Goal: Book appointment/travel/reservation

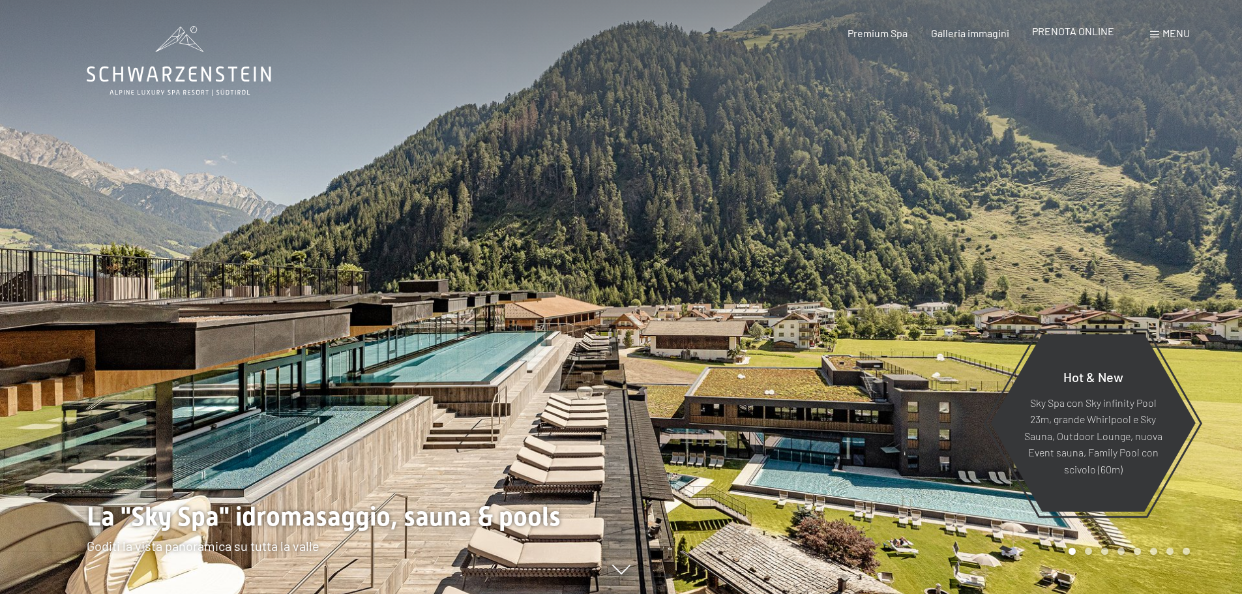
click at [1046, 40] on div "Prenotazione Richiesta Premium Spa Galleria immagini PRENOTA ONLINE Menu DE IT …" at bounding box center [996, 33] width 388 height 14
click at [1049, 36] on span "PRENOTA ONLINE" at bounding box center [1073, 31] width 82 height 12
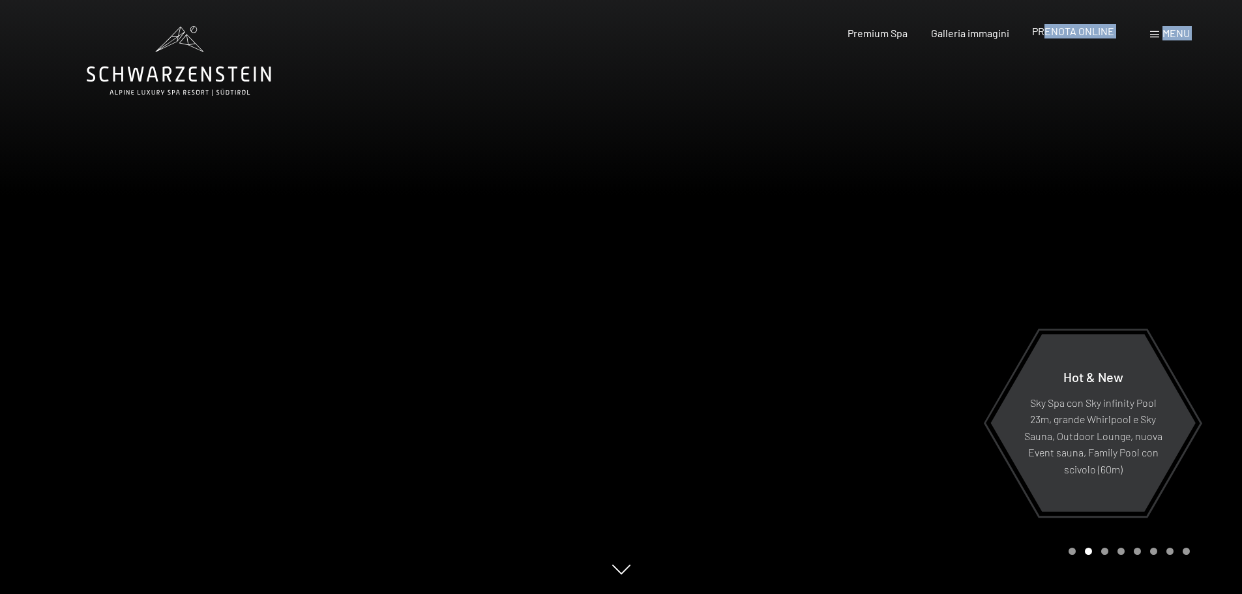
click at [1049, 33] on span "PRENOTA ONLINE" at bounding box center [1073, 31] width 82 height 12
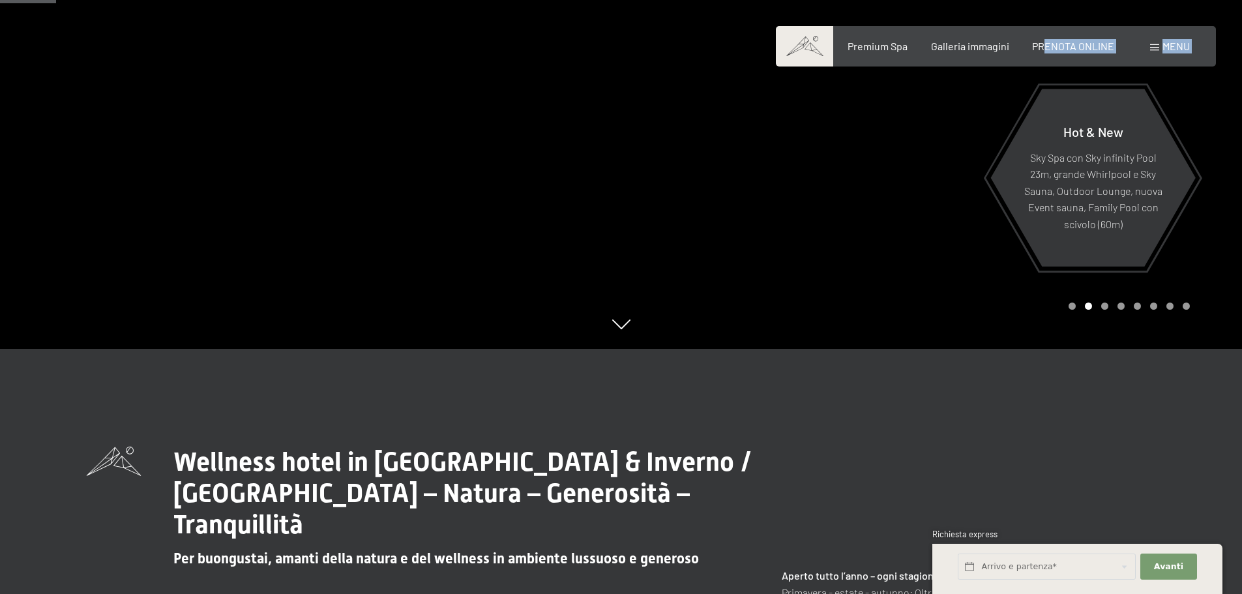
scroll to position [391, 0]
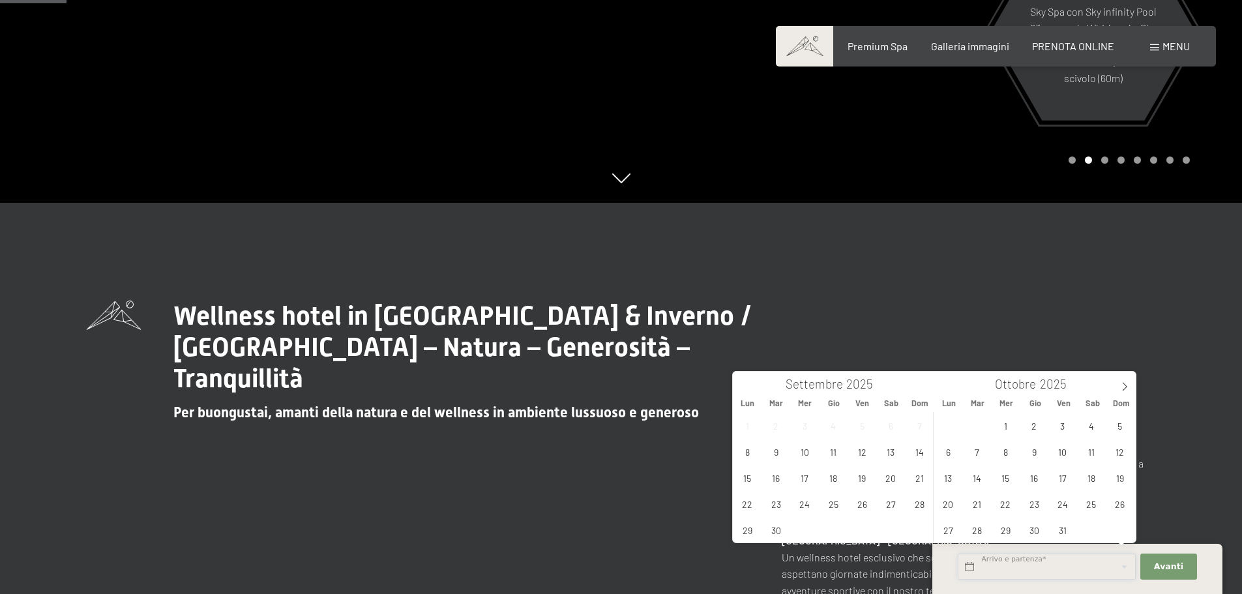
click at [1052, 578] on input "text" at bounding box center [1047, 566] width 178 height 27
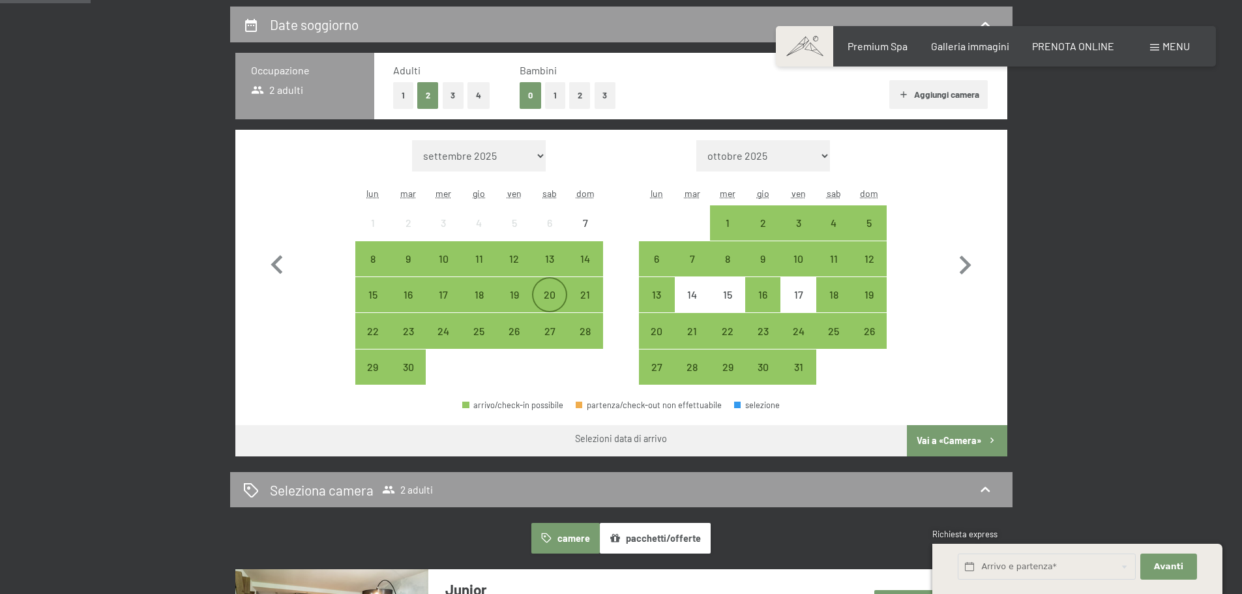
scroll to position [326, 0]
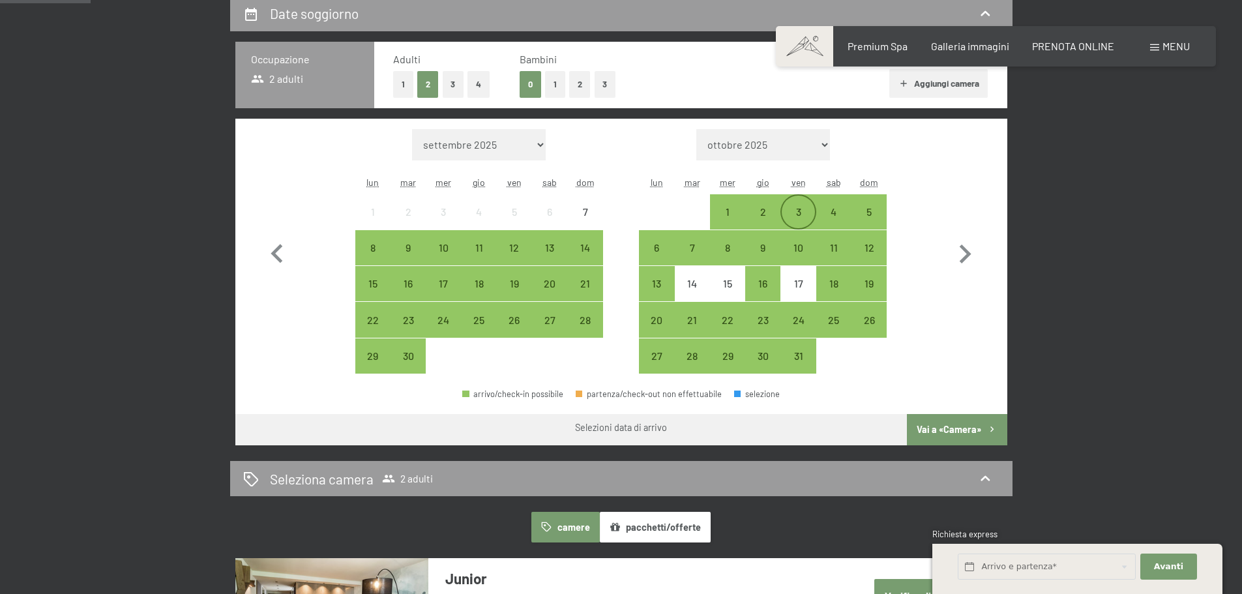
click at [794, 210] on div "3" at bounding box center [798, 223] width 33 height 33
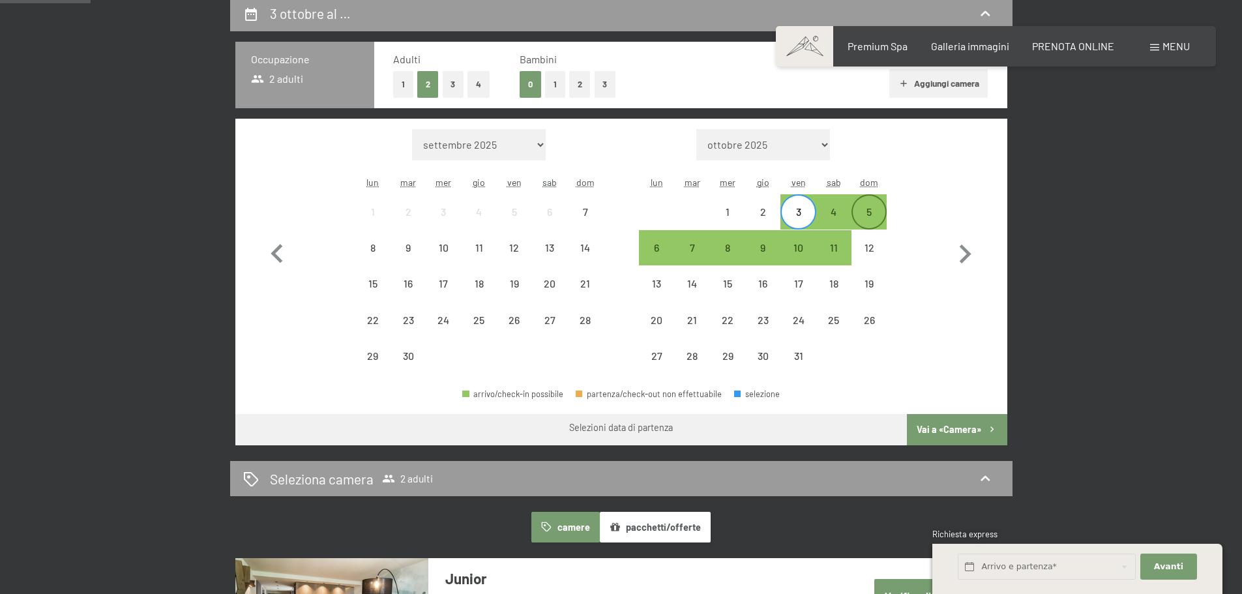
click at [876, 211] on div "5" at bounding box center [869, 223] width 33 height 33
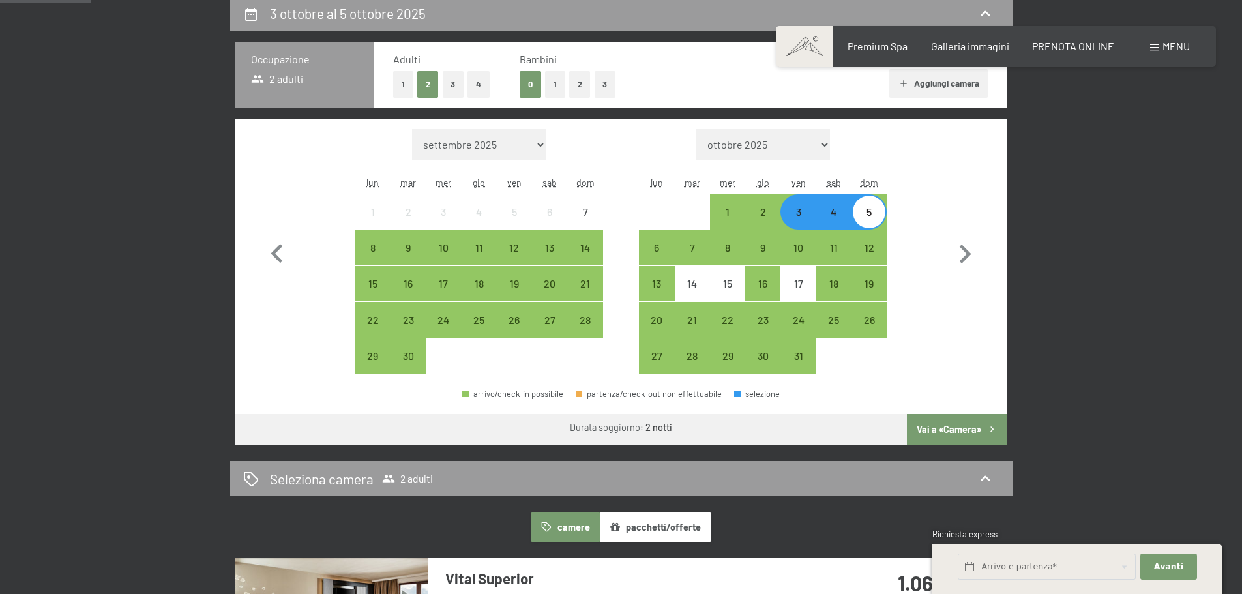
click at [940, 432] on button "Vai a «Camera»" at bounding box center [957, 429] width 100 height 31
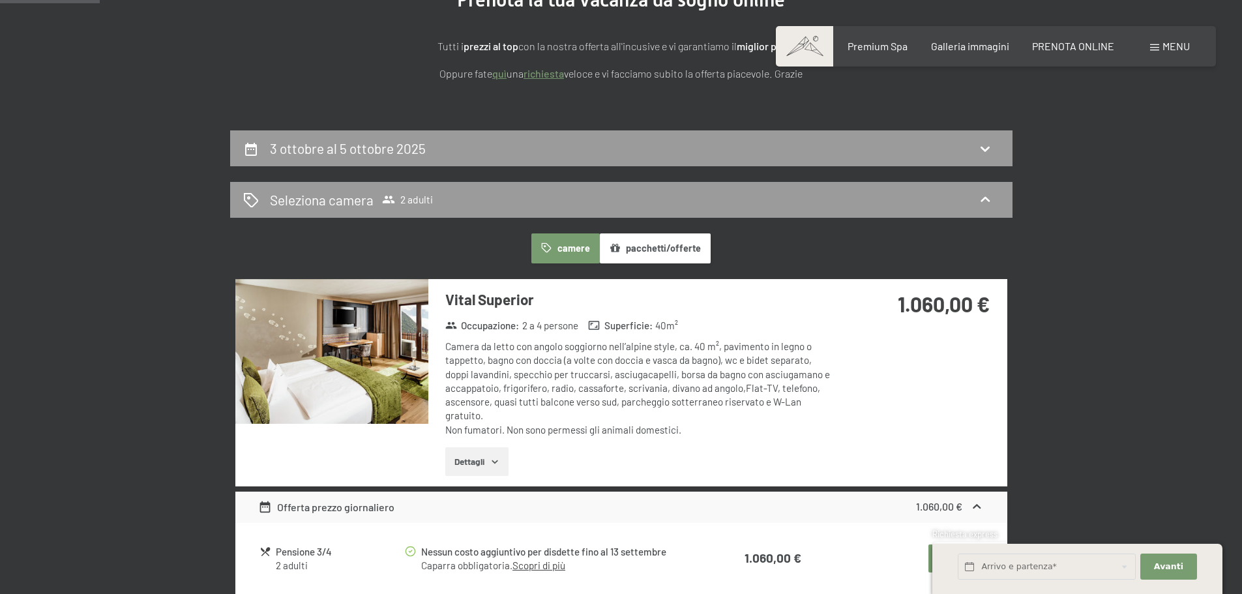
scroll to position [0, 0]
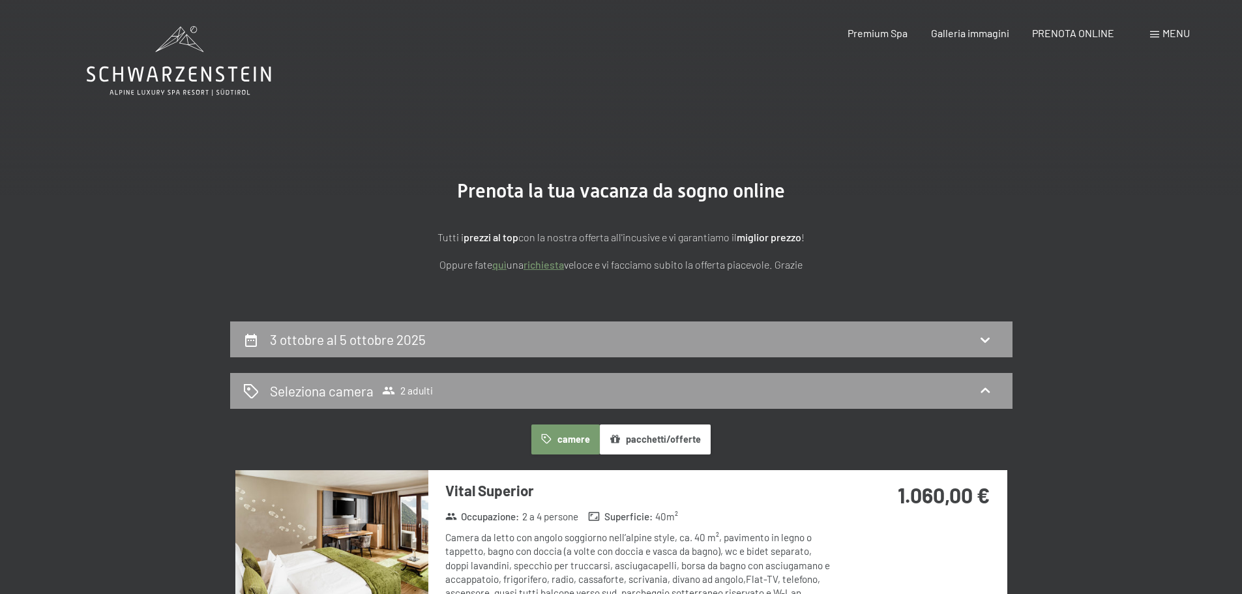
click at [547, 267] on link "richiesta" at bounding box center [543, 264] width 40 height 12
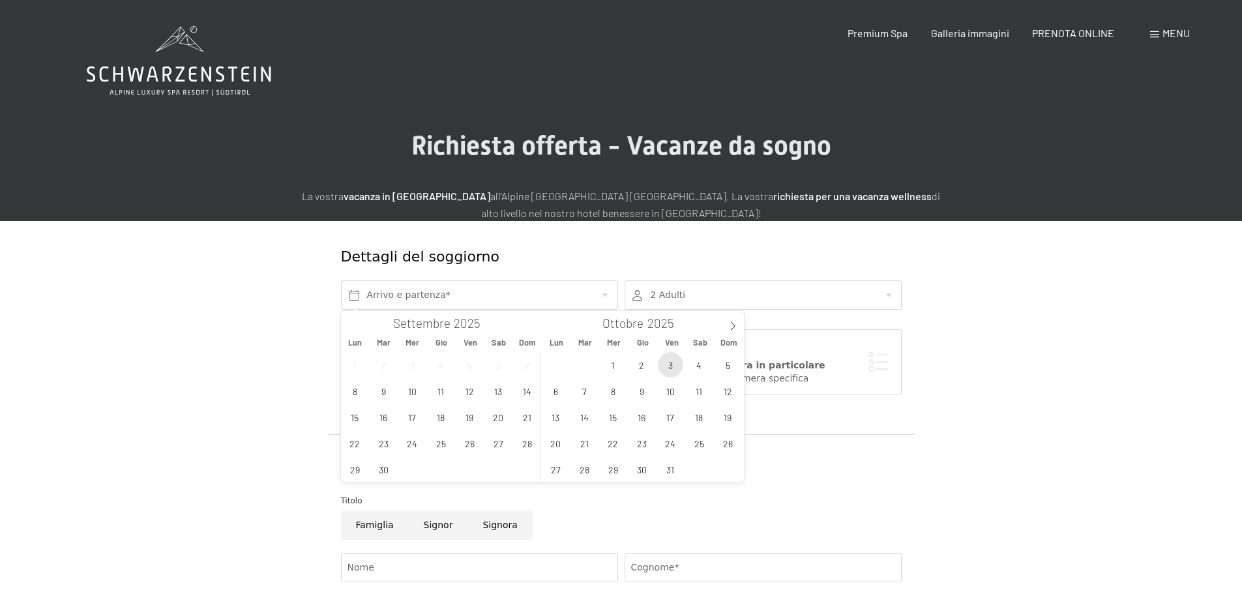
click at [670, 370] on span "3" at bounding box center [670, 364] width 25 height 25
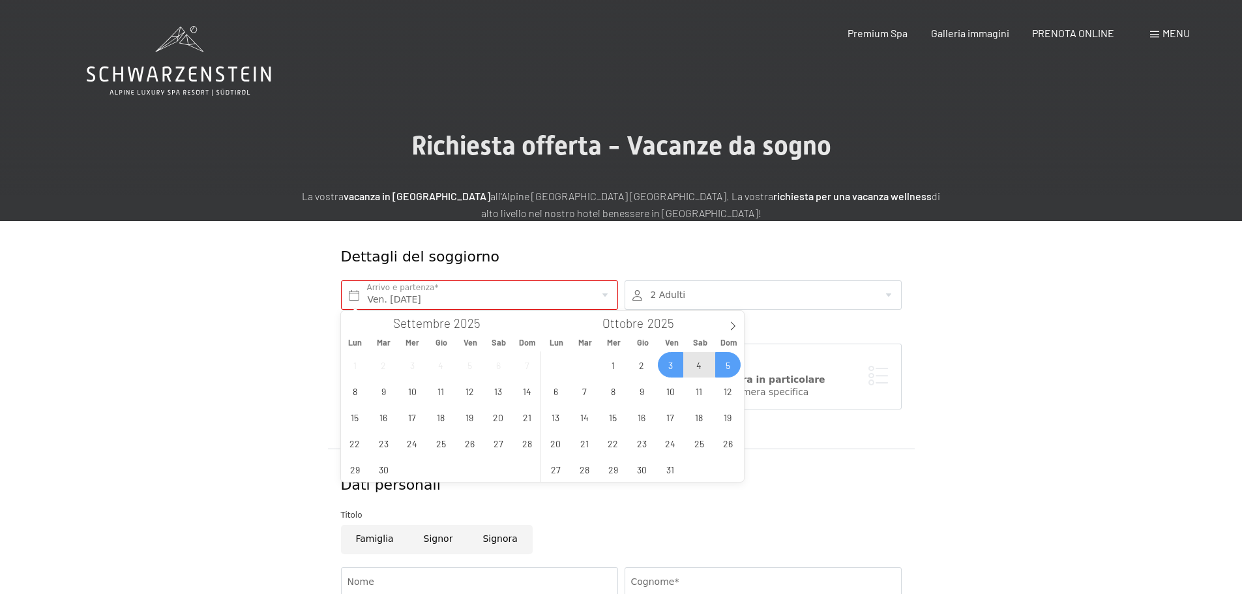
click at [729, 373] on span "5" at bounding box center [727, 364] width 25 height 25
type input "Ven. 03/10/2025 - Dom. 05/10/2025"
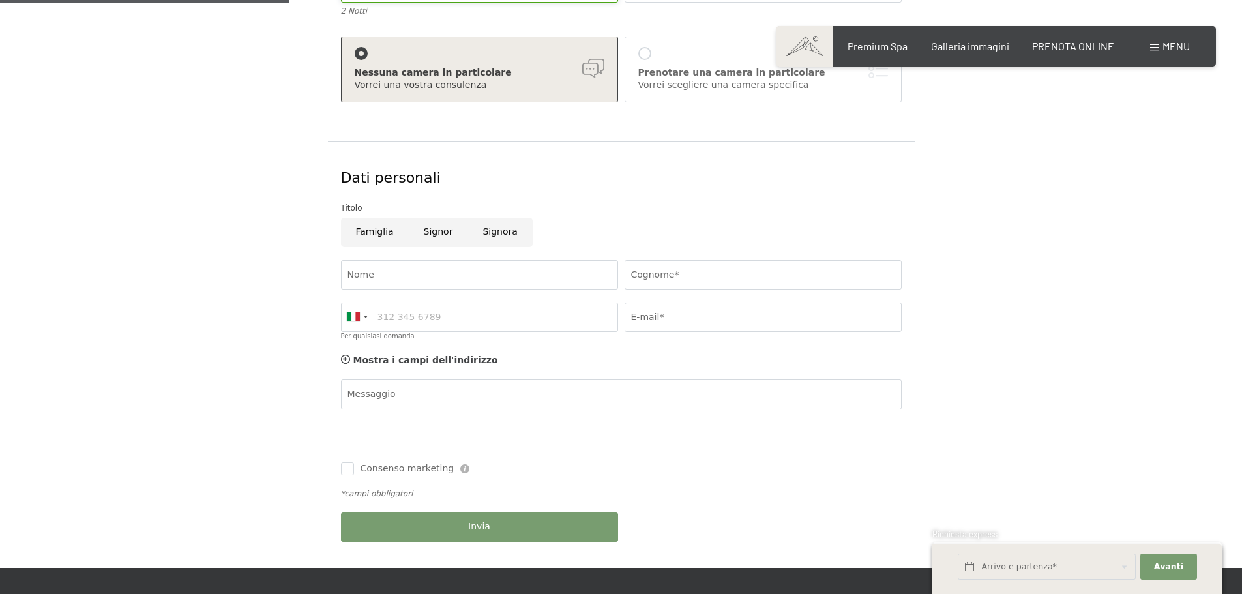
scroll to position [326, 0]
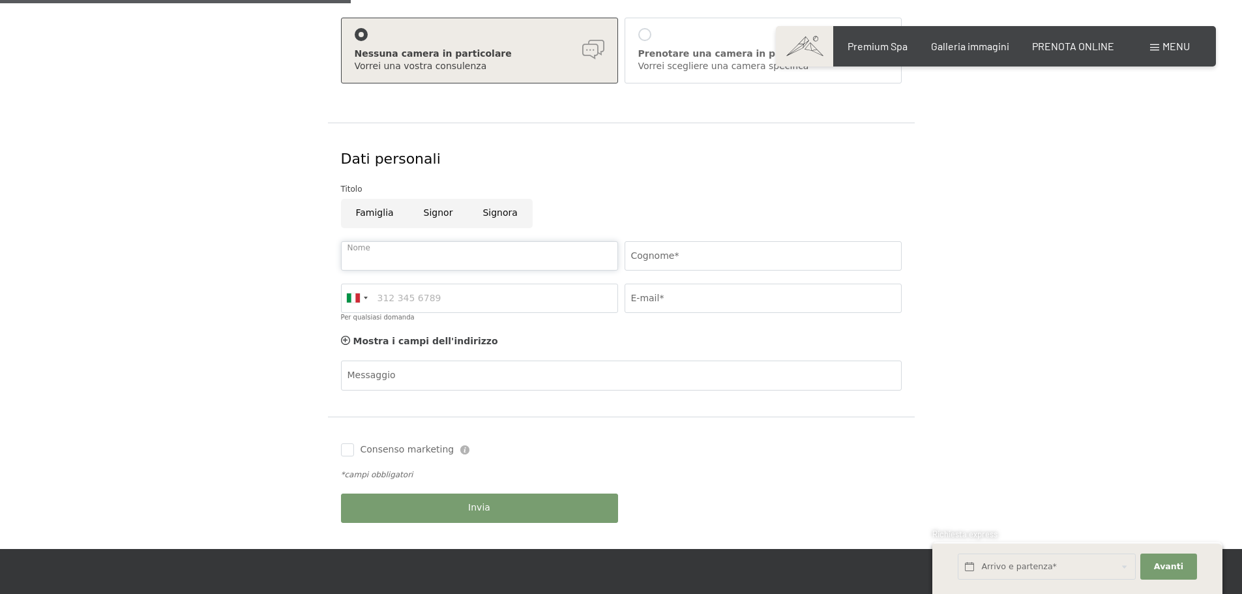
click at [469, 246] on input "Nome" at bounding box center [479, 255] width 277 height 29
type input "Erich"
click at [653, 253] on input "Cognome*" at bounding box center [763, 255] width 277 height 29
type input "Fornaro"
click at [526, 291] on input "Per qualsiasi domanda" at bounding box center [479, 298] width 277 height 29
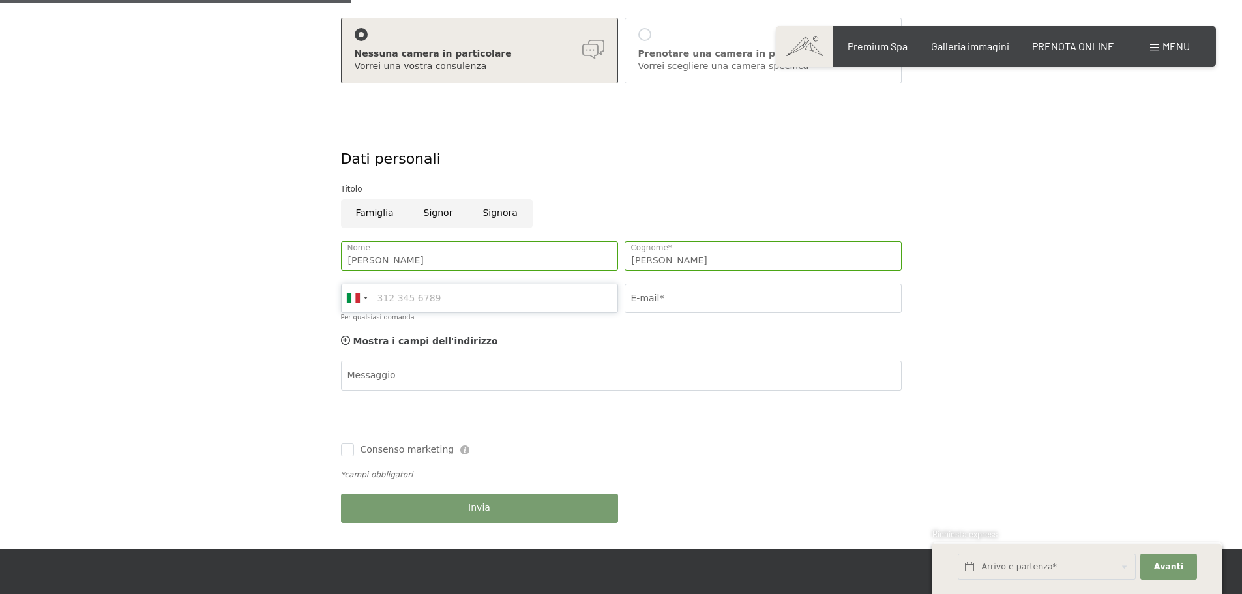
type input "3401169087"
click at [701, 301] on input "f3soluzionelegno@gmail.com" at bounding box center [763, 298] width 277 height 29
drag, startPoint x: 696, startPoint y: 302, endPoint x: 586, endPoint y: 306, distance: 110.2
click at [586, 306] on div "Erich Nome Fornaro Cognome* Germany (Deutschland) +49 Italy (Italia) +39 Austri…" at bounding box center [621, 285] width 567 height 100
type input "skiavof@gmail.com"
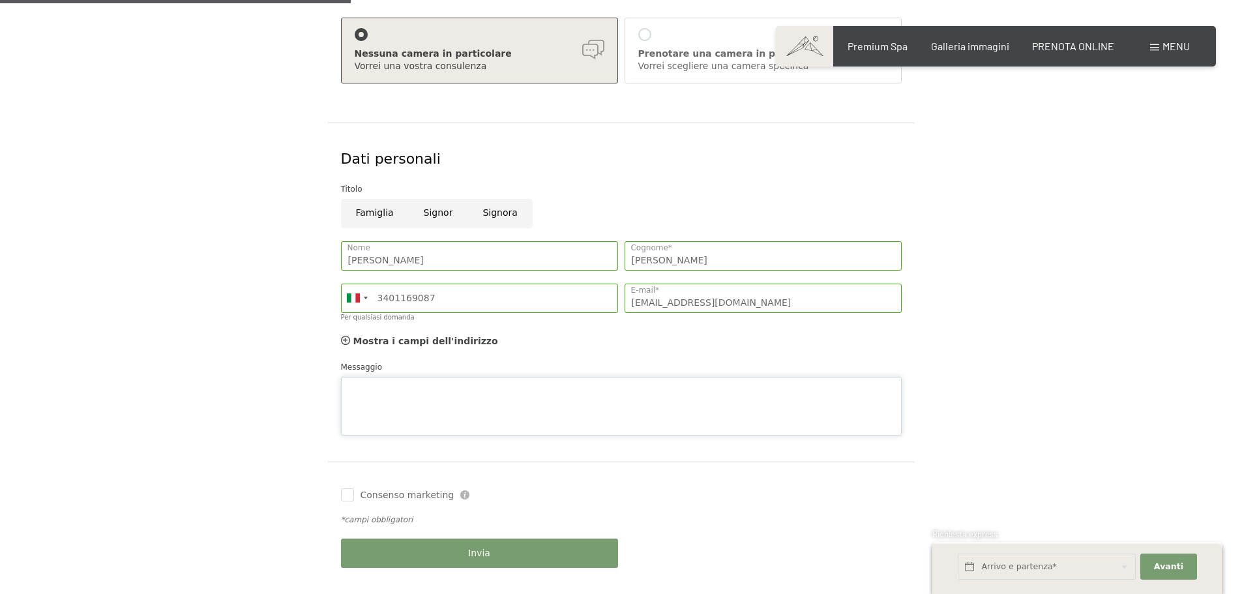
click at [511, 378] on textarea "Messaggio" at bounding box center [621, 406] width 561 height 59
paste textarea "Suite Arte de Luxe"
drag, startPoint x: 429, startPoint y: 381, endPoint x: 313, endPoint y: 368, distance: 116.8
click at [313, 368] on form "Dettagli del soggiorno Ven. 03/10/2025 - Dom. 05/10/2025 Arrivo e partenza* 2 N…" at bounding box center [621, 244] width 890 height 699
paste textarea "Abbiamo nr.3 cani che soggiornano con noi Grazie"
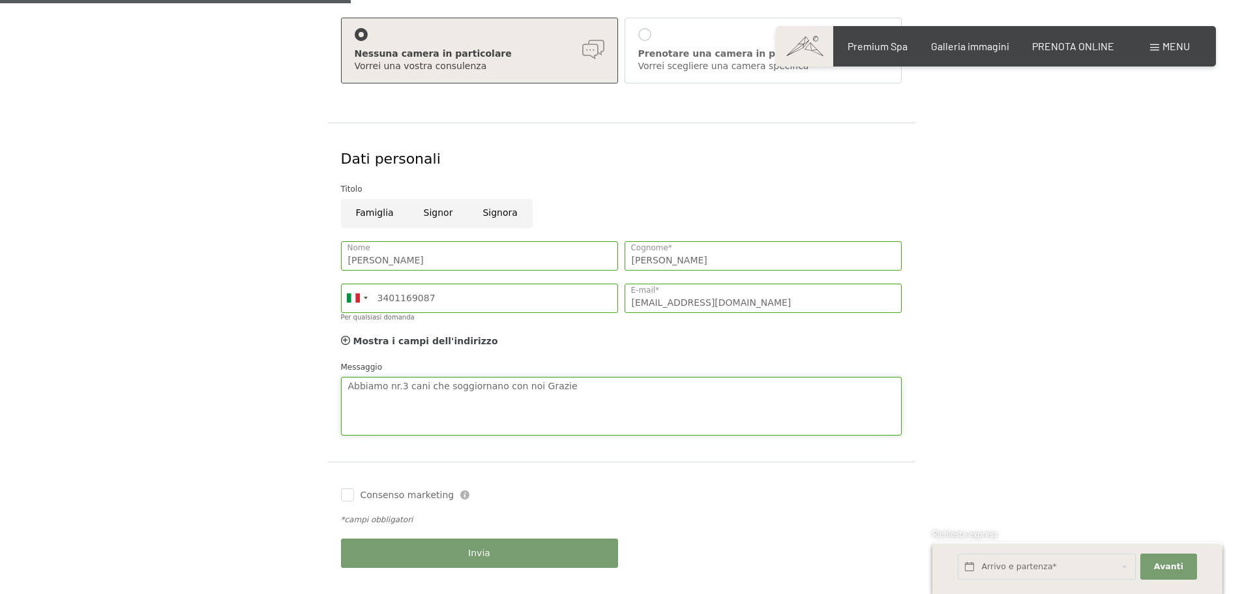
type textarea "Abbiamo nr.3 cani che soggiornano con noi Grazie"
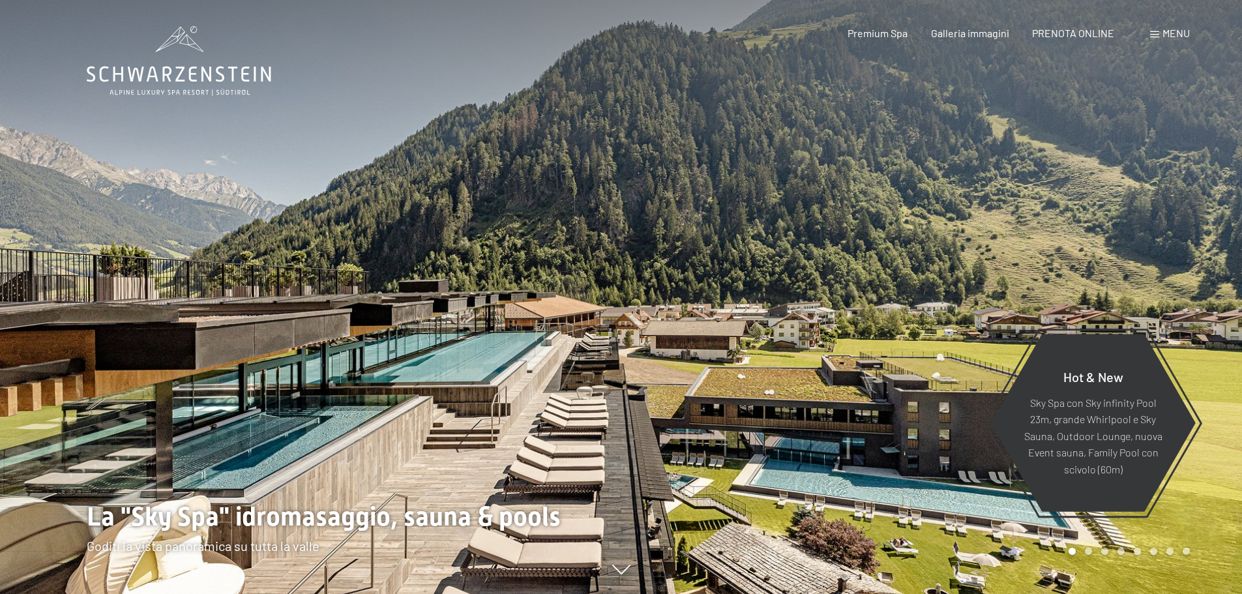
click at [1171, 40] on div "Prenotazione Richiesta Premium Spa Galleria immagini PRENOTA ONLINE Menu DE IT …" at bounding box center [996, 33] width 388 height 14
click at [1171, 35] on span "Menu" at bounding box center [1175, 33] width 27 height 12
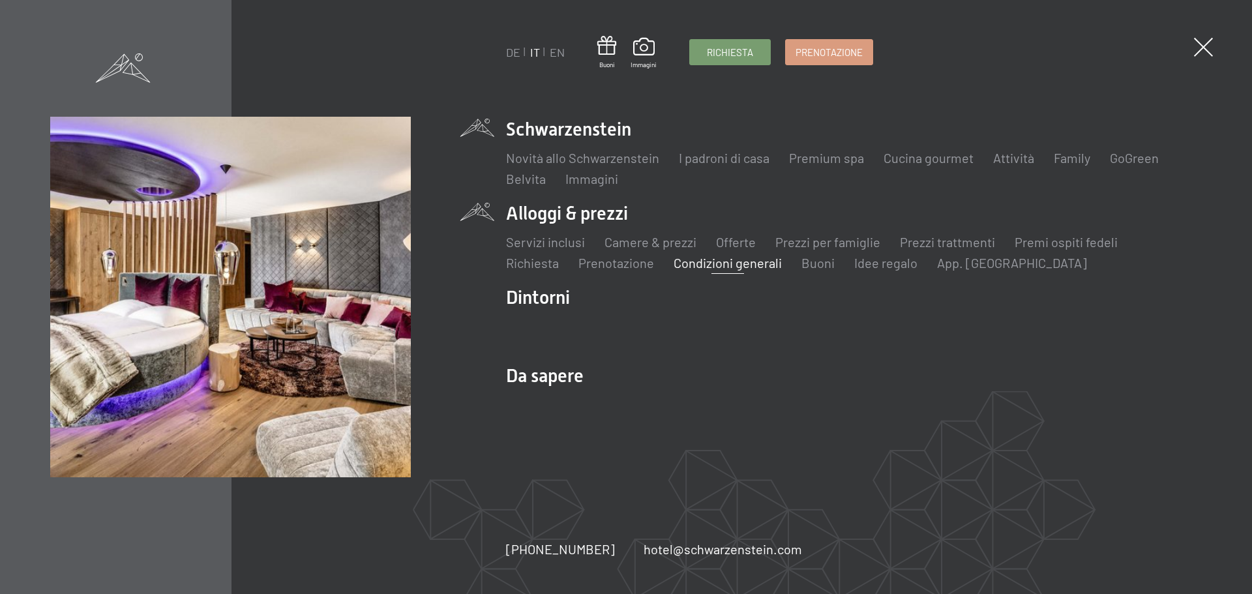
click at [750, 265] on link "Condizioni generali" at bounding box center [727, 263] width 108 height 16
